Goal: Information Seeking & Learning: Learn about a topic

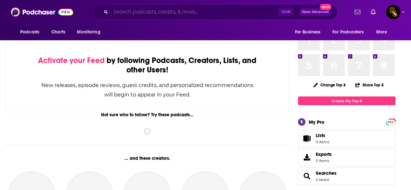
click at [147, 9] on input "Search podcasts, credits, & more..." at bounding box center [195, 12] width 168 height 10
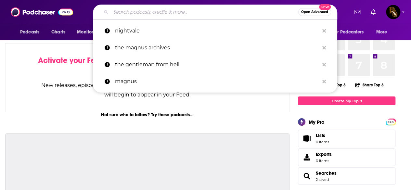
scroll to position [32, 0]
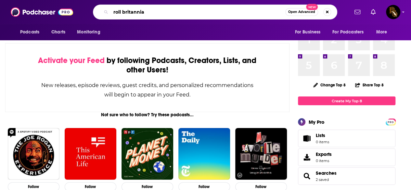
type input "roll britannia"
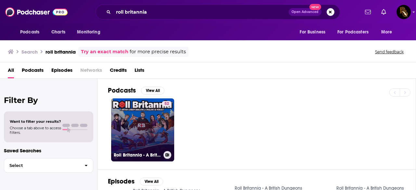
click at [155, 124] on link "52 Roll Britannia - A British Dungeons & Dragons 5e Podcast" at bounding box center [142, 129] width 63 height 63
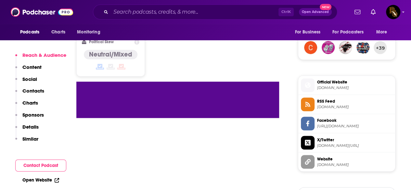
scroll to position [455, 0]
